Goal: Task Accomplishment & Management: Complete application form

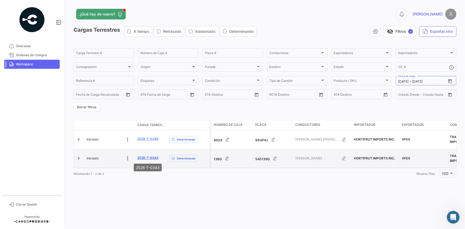
click at [149, 160] on link "2526-T-0343" at bounding box center [147, 157] width 21 height 5
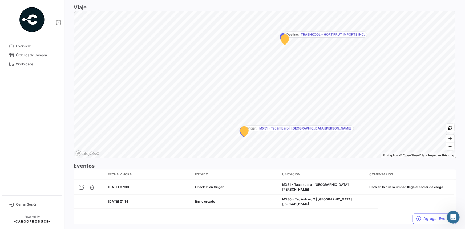
scroll to position [314, 0]
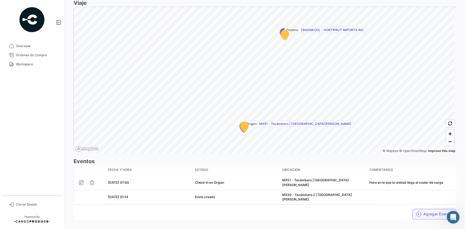
click at [418, 212] on icon "button" at bounding box center [418, 214] width 5 height 5
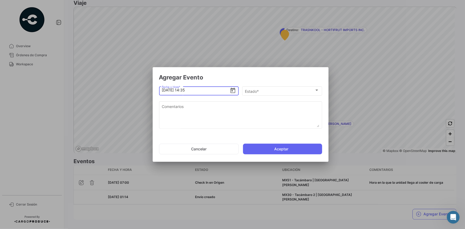
click at [185, 90] on input "[DATE] 14:35" at bounding box center [196, 90] width 68 height 19
type input "[DATE] 12:20"
click at [274, 93] on div "Estado *" at bounding box center [280, 91] width 70 height 5
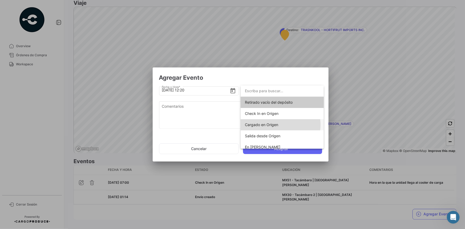
click at [279, 125] on span "Cargado en Origen" at bounding box center [282, 124] width 75 height 11
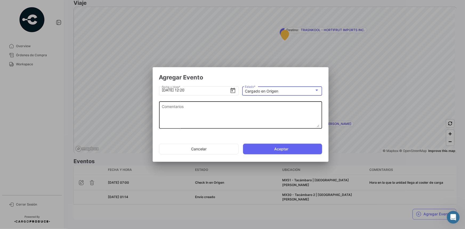
click at [213, 112] on textarea "Comentarios" at bounding box center [241, 115] width 158 height 23
click at [218, 103] on div "Comentarios" at bounding box center [241, 115] width 158 height 28
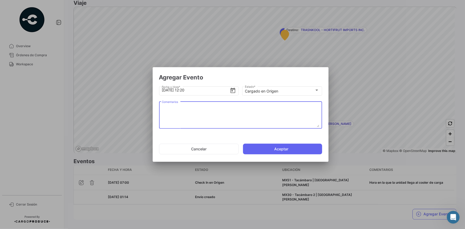
paste textarea "Hora en la que la unidad termina el proceso de carga"
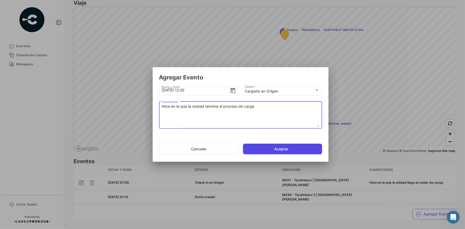
type textarea "Hora en la que la unidad termina el proceso de carga"
click at [270, 151] on button "Aceptar" at bounding box center [282, 149] width 79 height 11
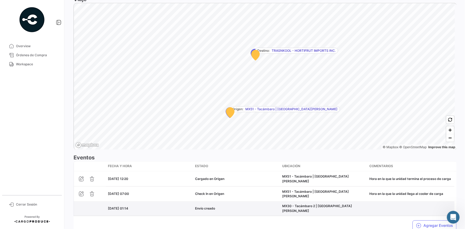
scroll to position [329, 0]
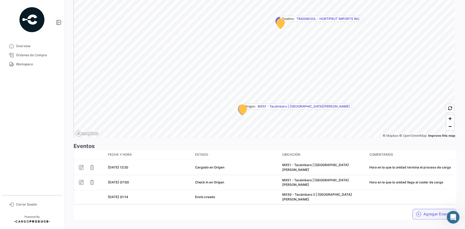
click at [419, 211] on button "Agregar Eventos" at bounding box center [435, 214] width 44 height 11
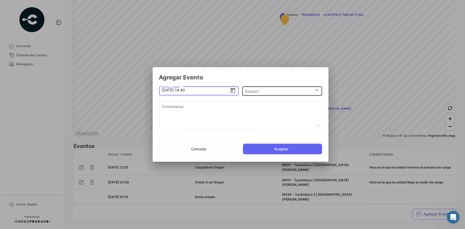
click at [283, 90] on div "Estado *" at bounding box center [280, 91] width 70 height 5
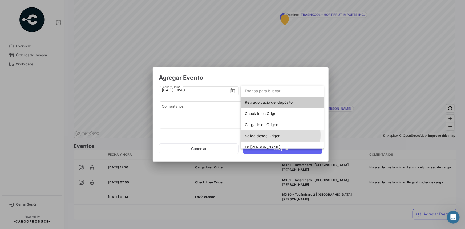
click at [267, 135] on span "Salida desde Origen" at bounding box center [262, 136] width 35 height 5
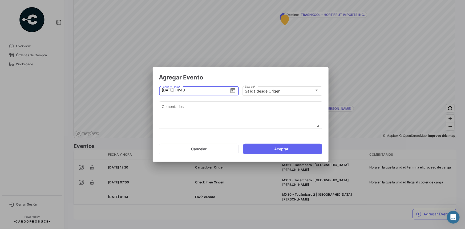
click at [184, 92] on input "[DATE] 14:40" at bounding box center [196, 90] width 68 height 19
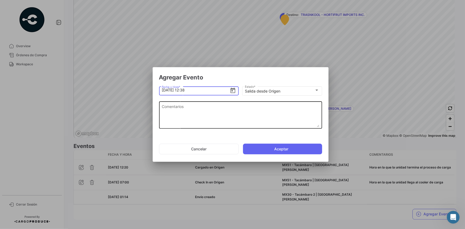
type input "[DATE] 12:38"
click at [189, 110] on textarea "Comentarios" at bounding box center [241, 115] width 158 height 23
click at [190, 110] on textarea "Comentarios" at bounding box center [241, 115] width 158 height 23
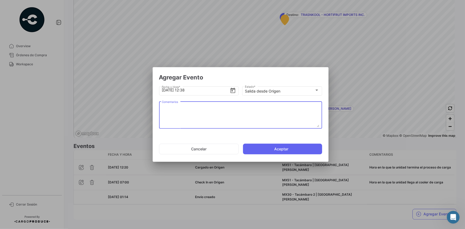
paste textarea "Hora en la que la unidad se retira del cooler"
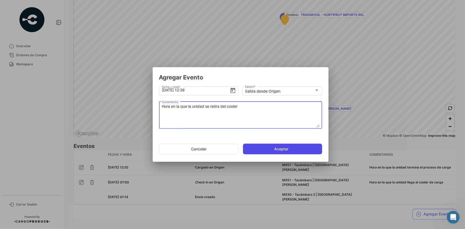
type textarea "Hora en la que la unidad se retira del cooler"
click at [272, 149] on button "Aceptar" at bounding box center [282, 149] width 79 height 11
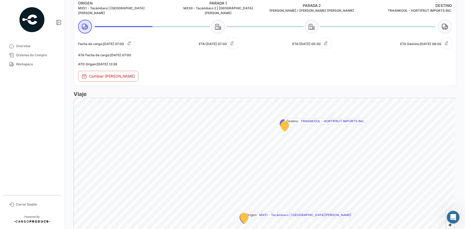
scroll to position [354, 0]
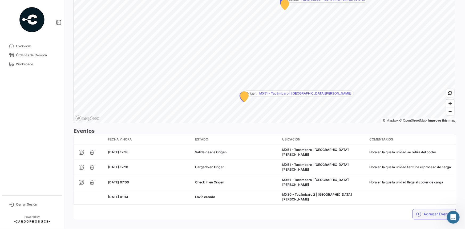
click at [417, 212] on icon "button" at bounding box center [418, 214] width 5 height 5
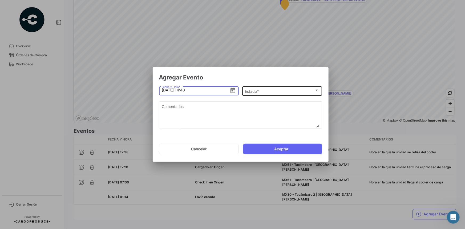
click at [285, 92] on div "Estado *" at bounding box center [280, 91] width 70 height 5
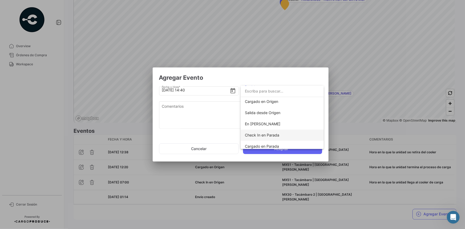
scroll to position [24, 0]
click at [271, 134] on span "Check In en Parada" at bounding box center [262, 134] width 34 height 5
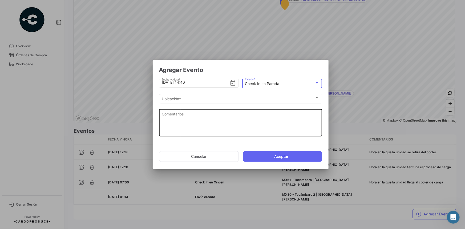
click at [194, 120] on textarea "Comentarios" at bounding box center [241, 122] width 158 height 23
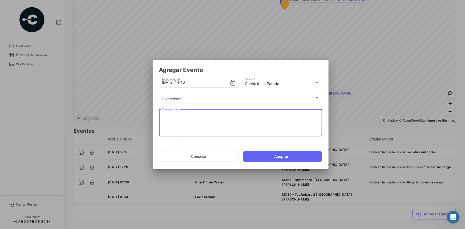
paste textarea "Hora de llegada al 2do cooler de carga"
type textarea "Hora de llegada al 2do cooler de carga"
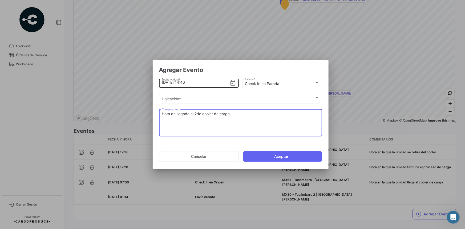
click at [186, 83] on input "[DATE] 14:40" at bounding box center [196, 82] width 68 height 19
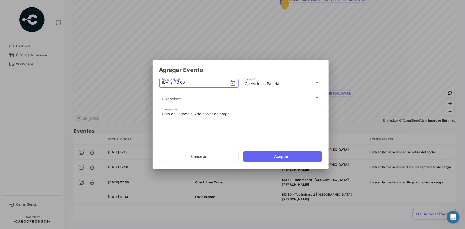
click at [185, 83] on input "[DATE] 10:00" at bounding box center [196, 82] width 68 height 19
type input "[DATE] 13:00"
click at [278, 157] on button "Aceptar" at bounding box center [282, 156] width 79 height 11
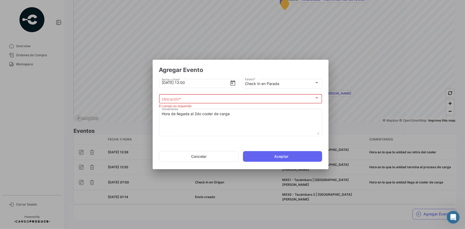
click at [232, 100] on div "Ubicación *" at bounding box center [238, 99] width 153 height 5
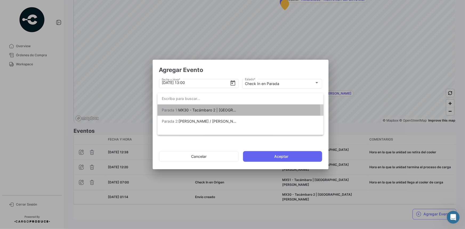
click at [219, 113] on span "[PERSON_NAME] 1: MX30 - Tacámbaro 2 | [GEOGRAPHIC_DATA][PERSON_NAME]" at bounding box center [199, 110] width 75 height 11
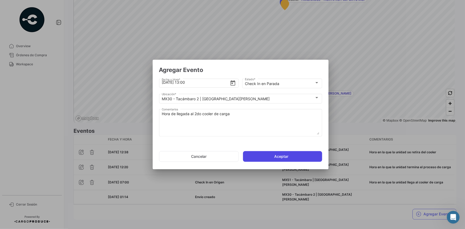
click at [263, 157] on button "Aceptar" at bounding box center [282, 156] width 79 height 11
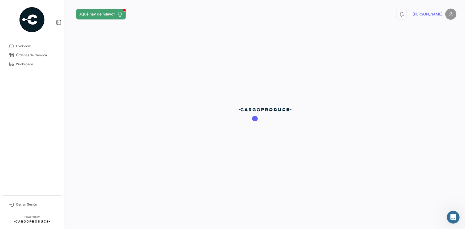
scroll to position [0, 0]
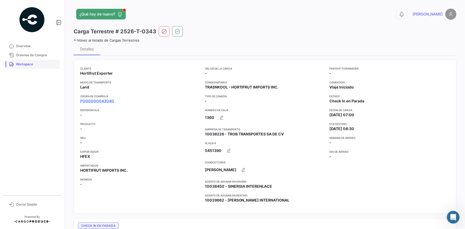
drag, startPoint x: 29, startPoint y: 65, endPoint x: 48, endPoint y: 68, distance: 19.2
click at [29, 65] on span "Workspace" at bounding box center [37, 64] width 42 height 5
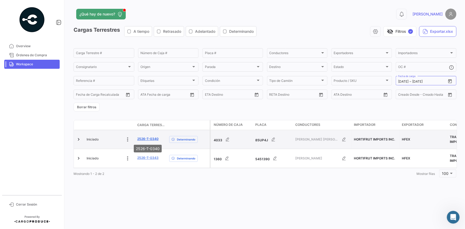
click at [149, 139] on link "2526-T-0340" at bounding box center [147, 139] width 21 height 5
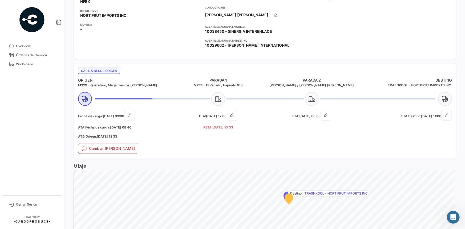
scroll to position [170, 0]
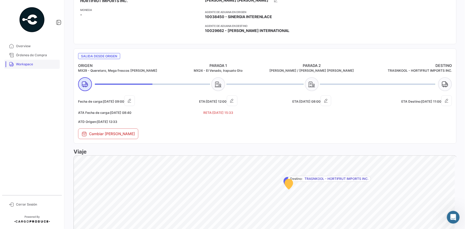
drag, startPoint x: 39, startPoint y: 63, endPoint x: 43, endPoint y: 65, distance: 3.7
click at [39, 63] on span "Workspace" at bounding box center [37, 64] width 42 height 5
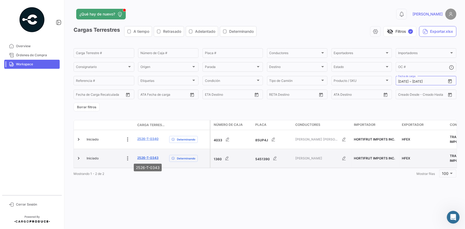
click at [147, 155] on link "2526-T-0343" at bounding box center [147, 157] width 21 height 5
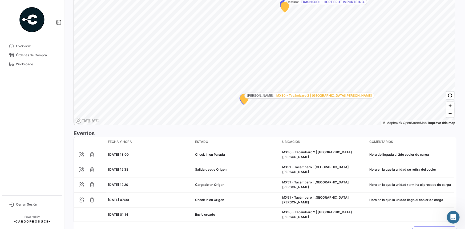
scroll to position [369, 0]
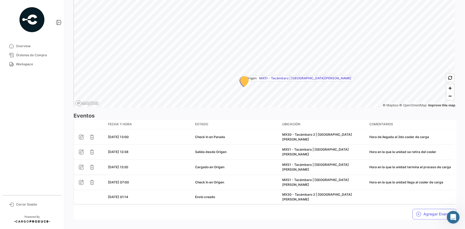
drag, startPoint x: 46, startPoint y: 63, endPoint x: 59, endPoint y: 69, distance: 15.1
click at [46, 63] on span "Workspace" at bounding box center [37, 64] width 42 height 5
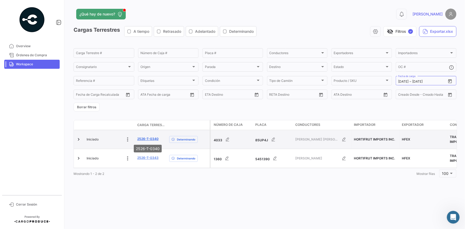
click at [153, 139] on link "2526-T-0340" at bounding box center [147, 139] width 21 height 5
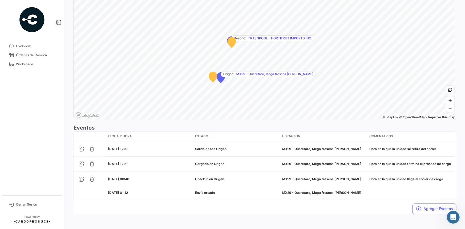
scroll to position [354, 0]
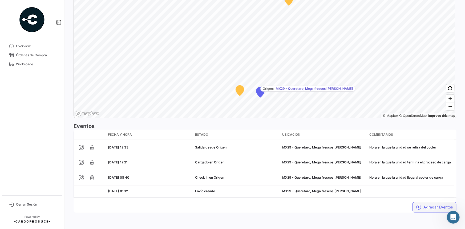
click at [424, 205] on button "Agregar Eventos" at bounding box center [435, 207] width 44 height 11
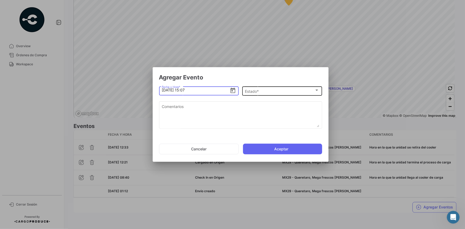
click at [284, 94] on div "Estado * Estado *" at bounding box center [282, 90] width 74 height 10
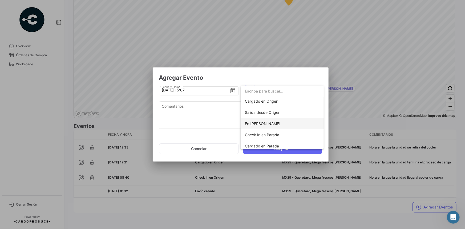
scroll to position [24, 0]
click at [275, 136] on span "Check In en Parada" at bounding box center [262, 134] width 34 height 5
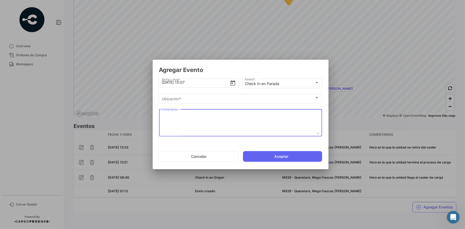
click at [268, 114] on textarea "Comentarios" at bounding box center [241, 122] width 158 height 23
paste textarea "Hora de llegada al 2do cooler de carga"
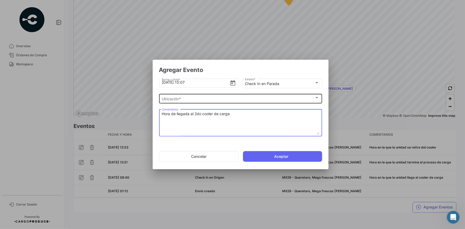
type textarea "Hora de llegada al 2do cooler de carga"
click at [263, 100] on div "Ubicación *" at bounding box center [238, 99] width 153 height 5
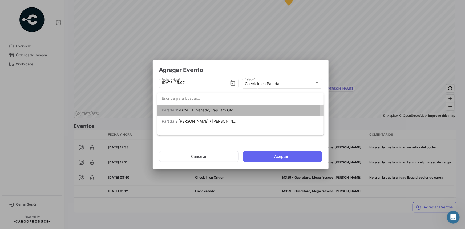
click at [233, 109] on span "MX24 - El Venado, Irapuato Gto" at bounding box center [205, 110] width 55 height 5
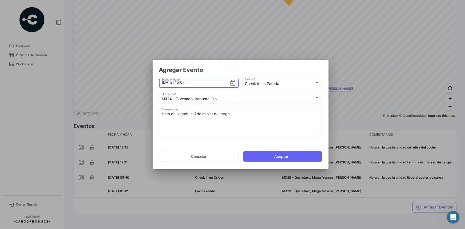
click at [191, 84] on input "[DATE] 15:07" at bounding box center [196, 82] width 68 height 19
type input "[DATE] 15:21"
click at [264, 154] on button "Aceptar" at bounding box center [282, 156] width 79 height 11
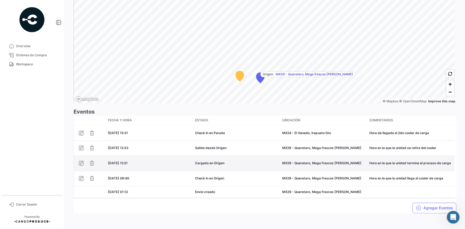
scroll to position [369, 0]
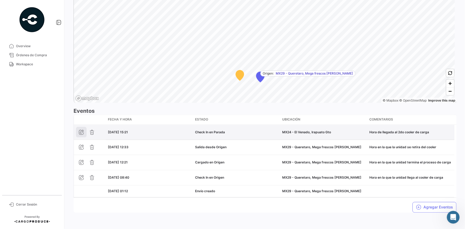
click at [80, 130] on icon "button" at bounding box center [81, 132] width 5 height 5
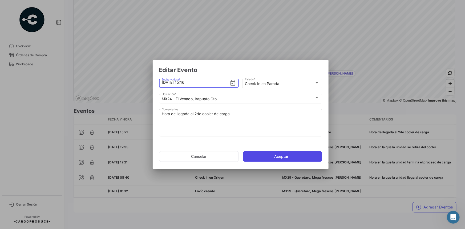
type input "[DATE] 15:16"
click at [264, 154] on button "Aceptar" at bounding box center [282, 156] width 79 height 11
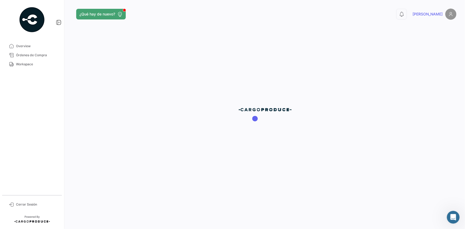
scroll to position [0, 0]
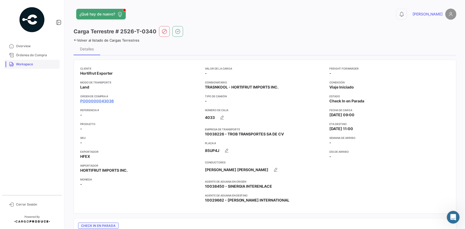
click at [33, 63] on span "Workspace" at bounding box center [37, 64] width 42 height 5
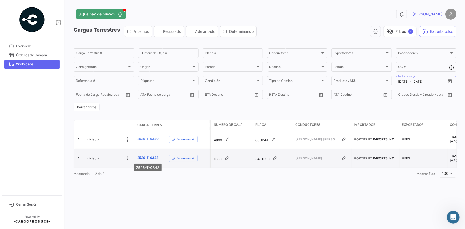
click at [150, 158] on link "2526-T-0343" at bounding box center [147, 157] width 21 height 5
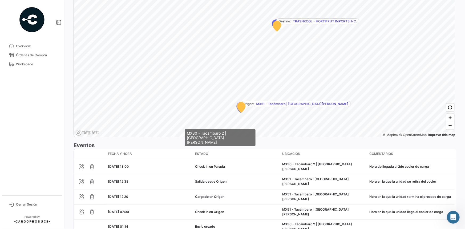
scroll to position [369, 0]
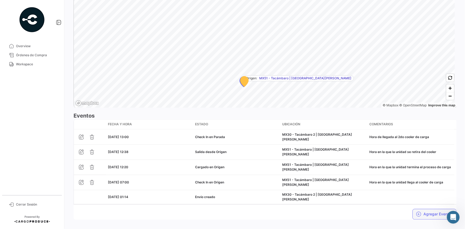
click at [418, 212] on icon "button" at bounding box center [418, 214] width 5 height 5
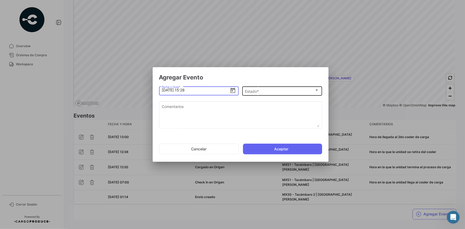
click at [268, 93] on div "Estado *" at bounding box center [280, 91] width 70 height 5
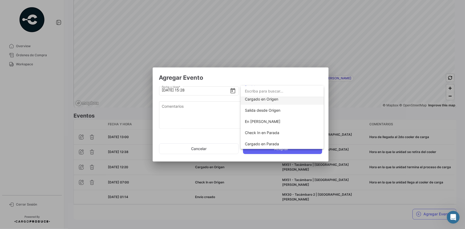
scroll to position [48, 0]
click at [279, 123] on span "Cargado en Parada" at bounding box center [282, 121] width 75 height 11
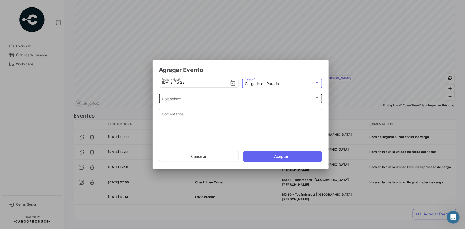
click at [199, 99] on div "Ubicación *" at bounding box center [238, 99] width 153 height 5
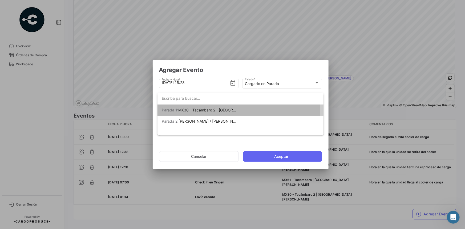
click at [212, 111] on span "MX30 - Tacámbaro 2 | [GEOGRAPHIC_DATA][PERSON_NAME]" at bounding box center [232, 110] width 108 height 5
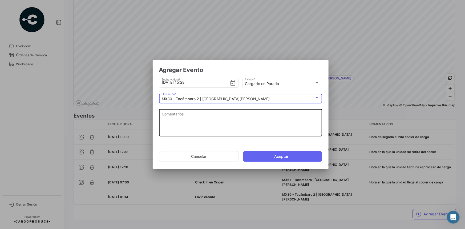
click at [196, 121] on textarea "Comentarios" at bounding box center [241, 122] width 158 height 23
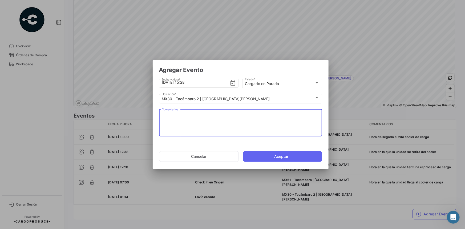
paste textarea "Hora en la que termina carga en el 2do cooler"
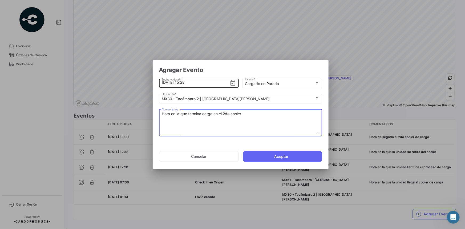
type textarea "Hora en la que termina carga en el 2do cooler"
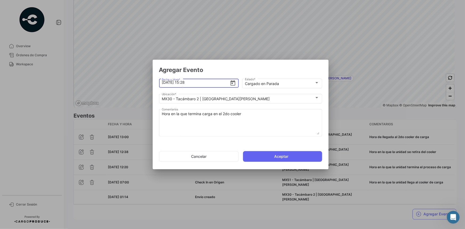
click at [197, 85] on input "[DATE] 15:28" at bounding box center [196, 82] width 68 height 19
type input "[DATE] 15:10"
click at [266, 151] on button "Aceptar" at bounding box center [282, 156] width 79 height 11
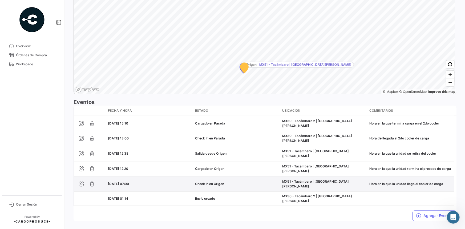
scroll to position [384, 0]
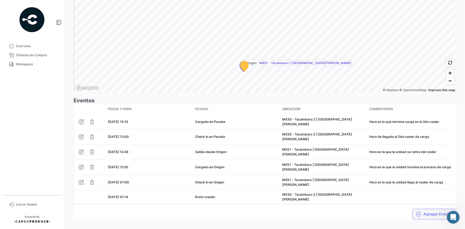
click at [413, 209] on button "Agregar Eventos" at bounding box center [435, 214] width 44 height 11
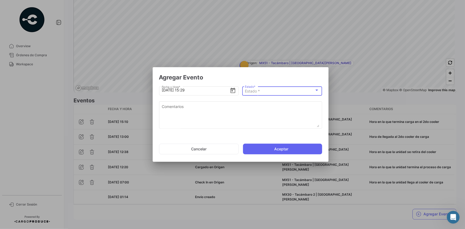
click at [271, 93] on div "Estado *" at bounding box center [280, 91] width 70 height 5
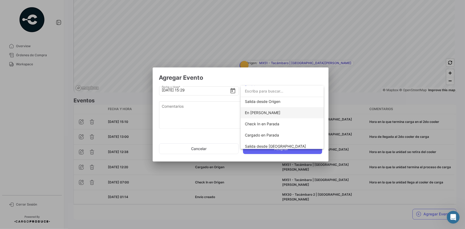
scroll to position [48, 0]
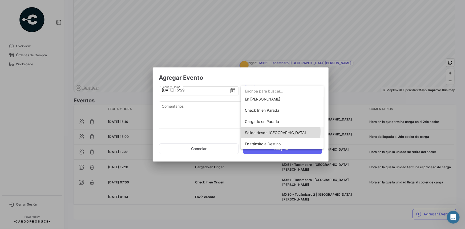
click at [272, 131] on span "Salida desde [GEOGRAPHIC_DATA]" at bounding box center [275, 132] width 61 height 5
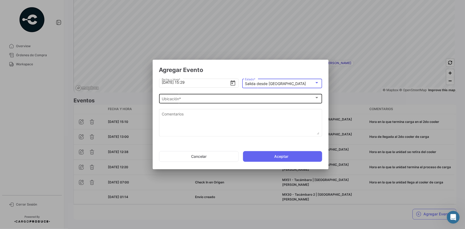
click at [217, 101] on div "Ubicación * Ubicación *" at bounding box center [241, 98] width 158 height 10
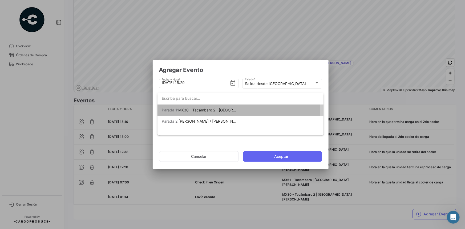
click at [211, 110] on span "MX30 - Tacámbaro 2 | [GEOGRAPHIC_DATA][PERSON_NAME]" at bounding box center [232, 110] width 108 height 5
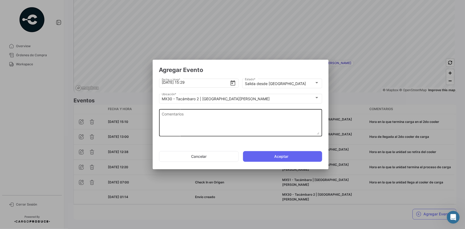
click at [193, 109] on div "Comentarios" at bounding box center [241, 122] width 158 height 28
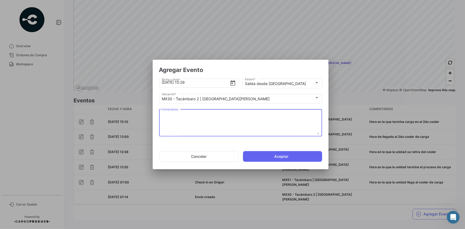
paste textarea "Hora en la que se retira del cooler"
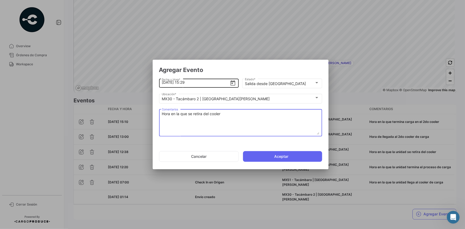
type textarea "Hora en la que se retira del cooler"
click at [192, 82] on input "[DATE] 15:29" at bounding box center [196, 82] width 68 height 19
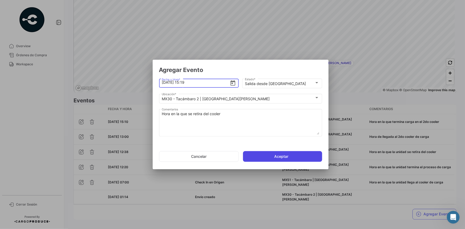
type input "[DATE] 15:19"
click at [262, 155] on button "Aceptar" at bounding box center [282, 156] width 79 height 11
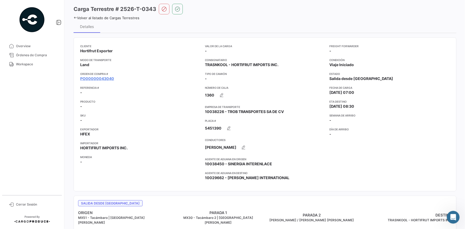
scroll to position [24, 0]
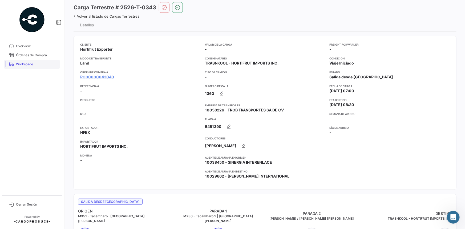
click at [27, 65] on span "Workspace" at bounding box center [37, 64] width 42 height 5
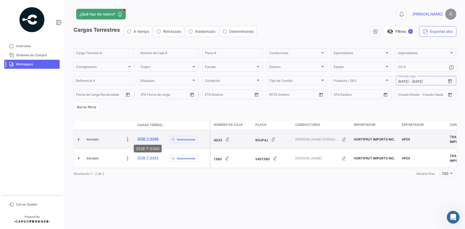
click at [147, 138] on link "2526-T-0340" at bounding box center [147, 139] width 21 height 5
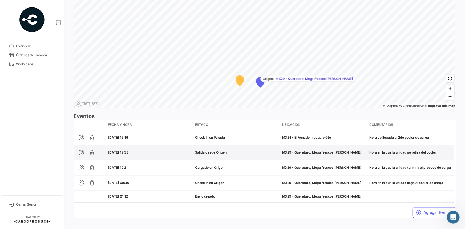
scroll to position [369, 0]
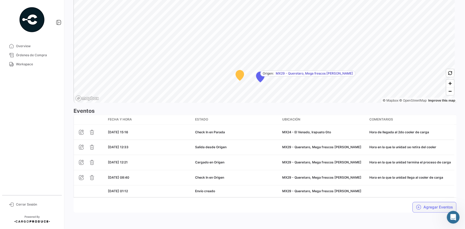
click at [427, 205] on button "Agregar Eventos" at bounding box center [435, 207] width 44 height 11
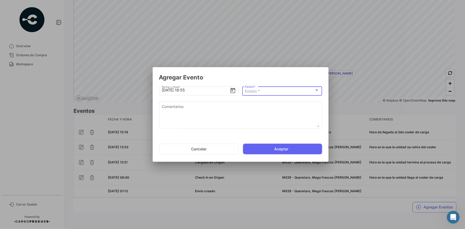
click at [270, 93] on div "Estado *" at bounding box center [280, 91] width 70 height 5
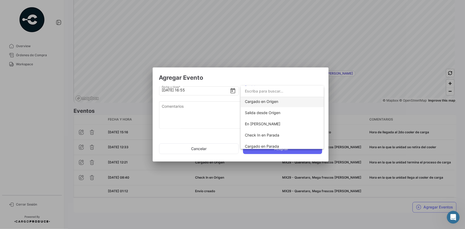
scroll to position [24, 0]
click at [271, 146] on span "Cargado en Parada" at bounding box center [262, 145] width 34 height 5
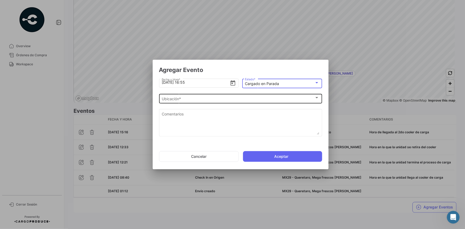
click at [226, 101] on div "Ubicación *" at bounding box center [238, 99] width 153 height 5
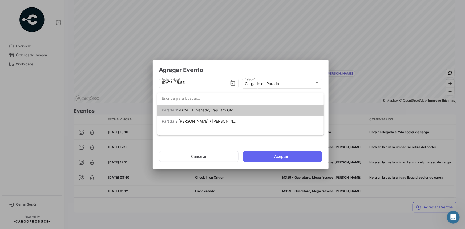
click at [226, 110] on span "MX24 - El Venado, Irapuato Gto" at bounding box center [205, 110] width 55 height 5
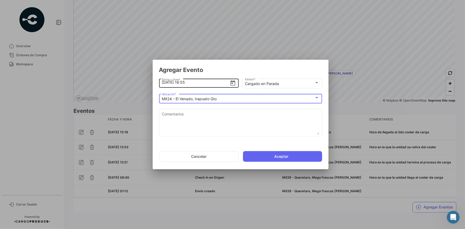
drag, startPoint x: 191, startPoint y: 83, endPoint x: 194, endPoint y: 83, distance: 2.7
click at [191, 83] on input "[DATE] 16:55" at bounding box center [196, 82] width 68 height 19
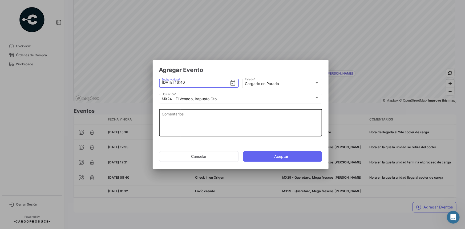
type input "[DATE] 16:40"
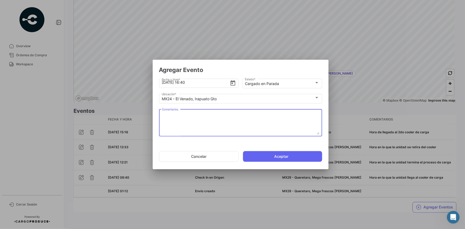
click at [228, 120] on textarea "Comentarios" at bounding box center [241, 122] width 158 height 23
paste textarea "Hora en la que termina carga en el 2do cooler"
type textarea "Hora en la que termina carga en el 2do cooler"
click at [264, 154] on button "Aceptar" at bounding box center [282, 156] width 79 height 11
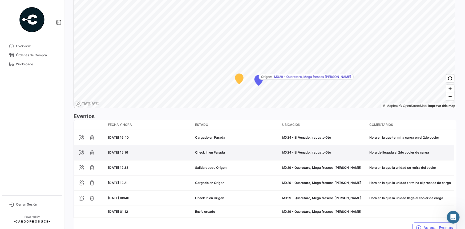
scroll to position [384, 0]
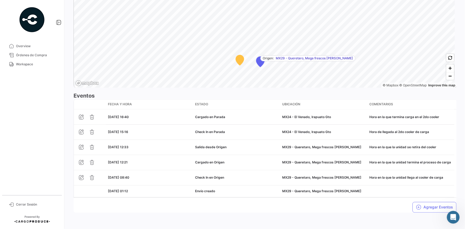
click at [416, 206] on icon "button" at bounding box center [418, 207] width 5 height 5
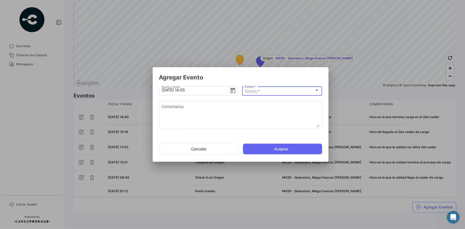
click at [288, 90] on div "Estado *" at bounding box center [280, 91] width 70 height 5
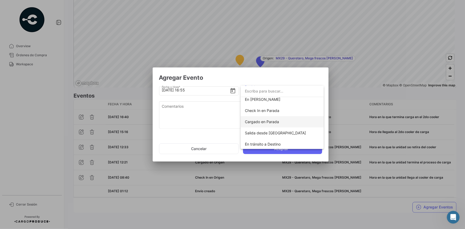
scroll to position [48, 0]
click at [274, 131] on span "Salida desde [GEOGRAPHIC_DATA]" at bounding box center [275, 132] width 61 height 5
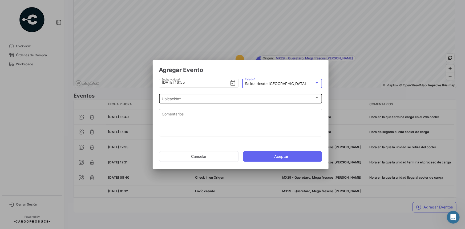
click at [261, 97] on div "Ubicación *" at bounding box center [238, 99] width 153 height 5
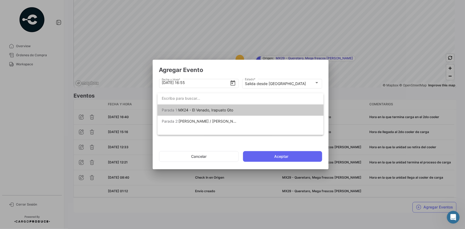
click at [223, 109] on span "MX24 - El Venado, Irapuato Gto" at bounding box center [205, 110] width 55 height 5
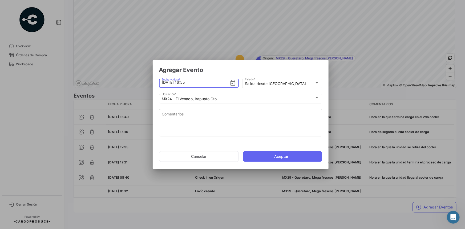
click at [197, 83] on input "[DATE] 16:55" at bounding box center [196, 82] width 68 height 19
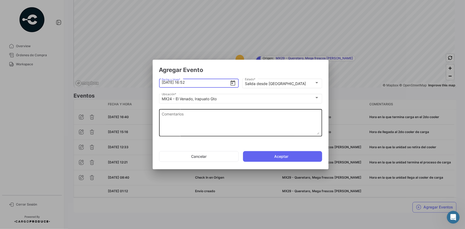
type input "[DATE] 16:52"
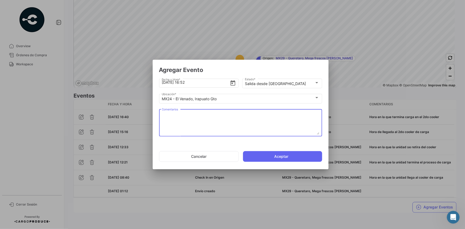
click at [227, 123] on textarea "Comentarios" at bounding box center [241, 122] width 158 height 23
click at [237, 120] on textarea "Comentarios" at bounding box center [241, 122] width 158 height 23
paste textarea "Hora de salida a cruce"
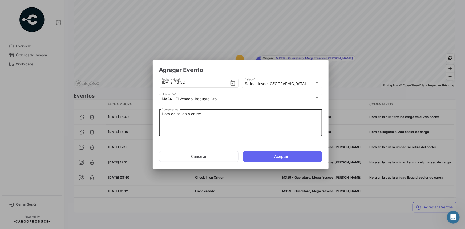
click at [185, 114] on textarea "Hora de salida a cruce" at bounding box center [241, 122] width 158 height 23
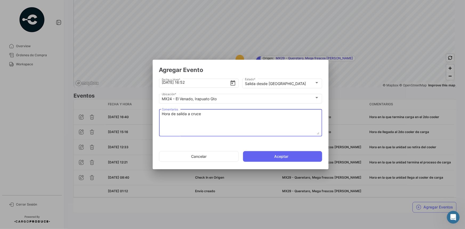
click at [185, 114] on textarea "Hora de salida a cruce" at bounding box center [241, 122] width 158 height 23
paste textarea "en la que se retira del cooler"
type textarea "Hora en la que se retira del cooler"
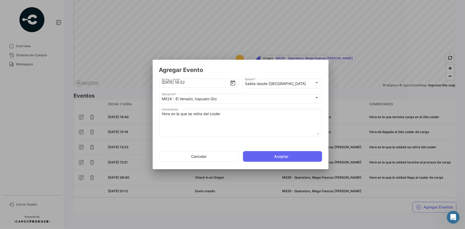
click at [275, 159] on button "Aceptar" at bounding box center [282, 156] width 79 height 11
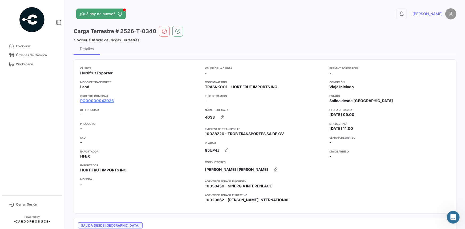
scroll to position [0, 0]
click at [37, 66] on span "Workspace" at bounding box center [37, 64] width 42 height 5
